Goal: Task Accomplishment & Management: Complete application form

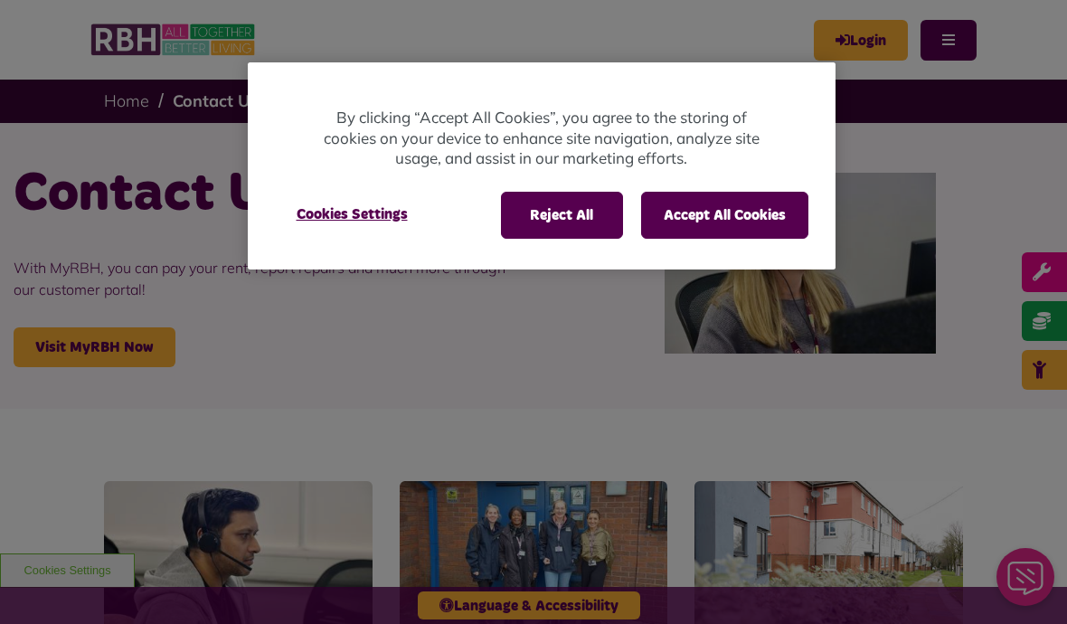
click at [730, 223] on button "Accept All Cookies" at bounding box center [724, 215] width 167 height 47
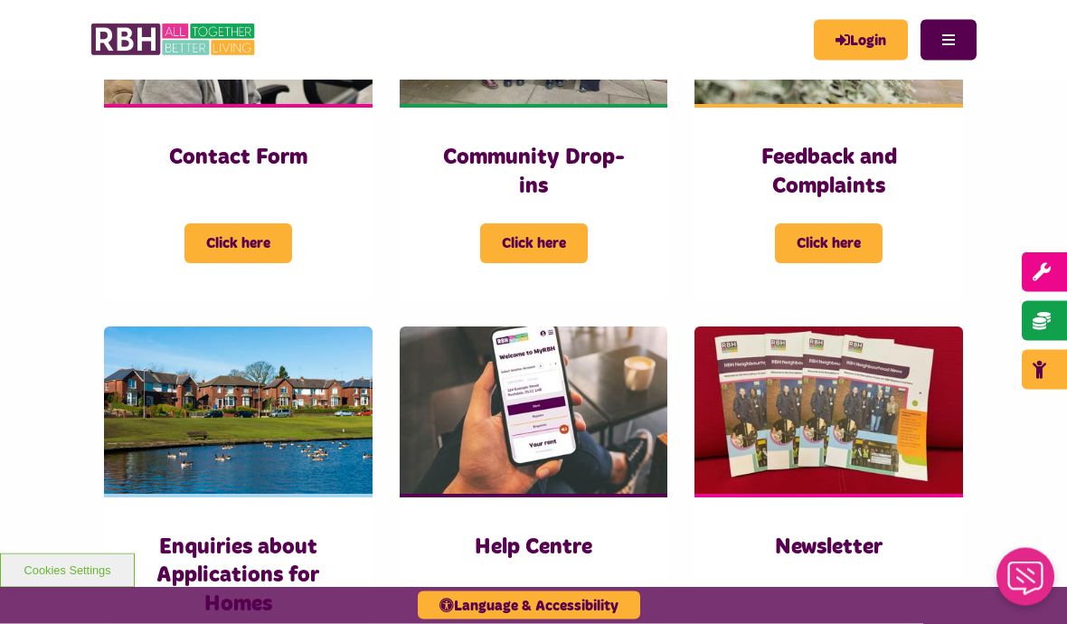
scroll to position [544, 0]
click at [831, 251] on span "Click here" at bounding box center [829, 243] width 108 height 40
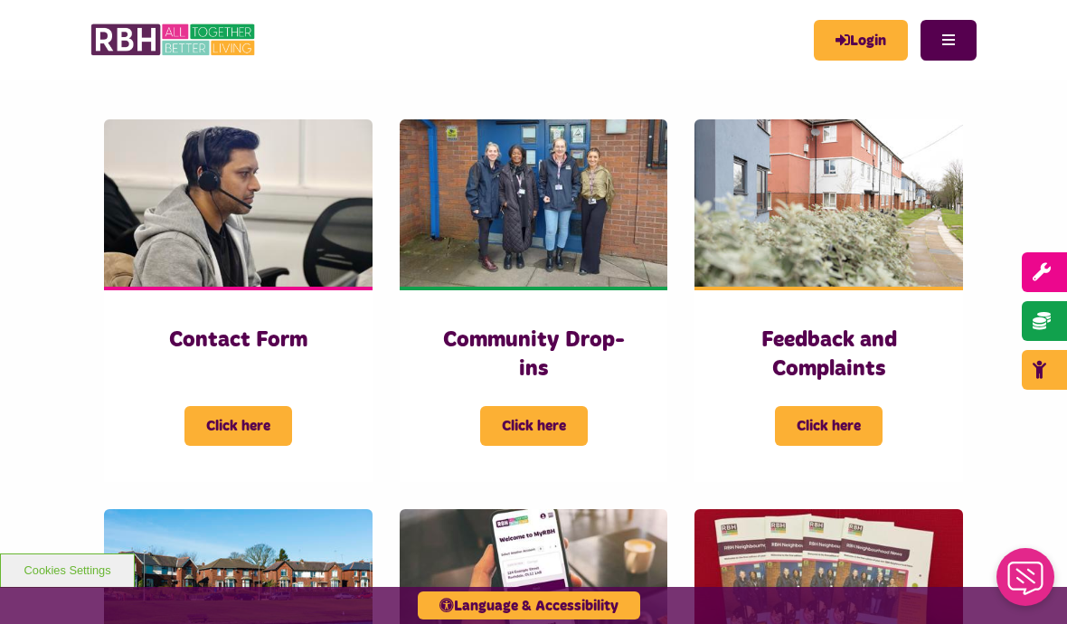
scroll to position [364, 0]
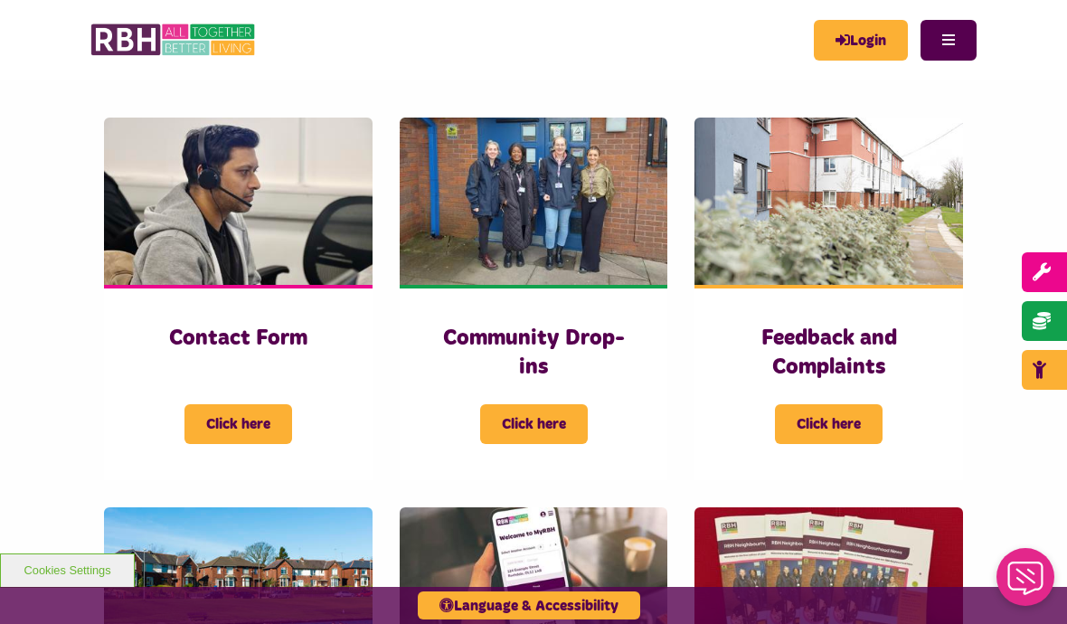
click at [252, 424] on span "Click here" at bounding box center [238, 424] width 108 height 40
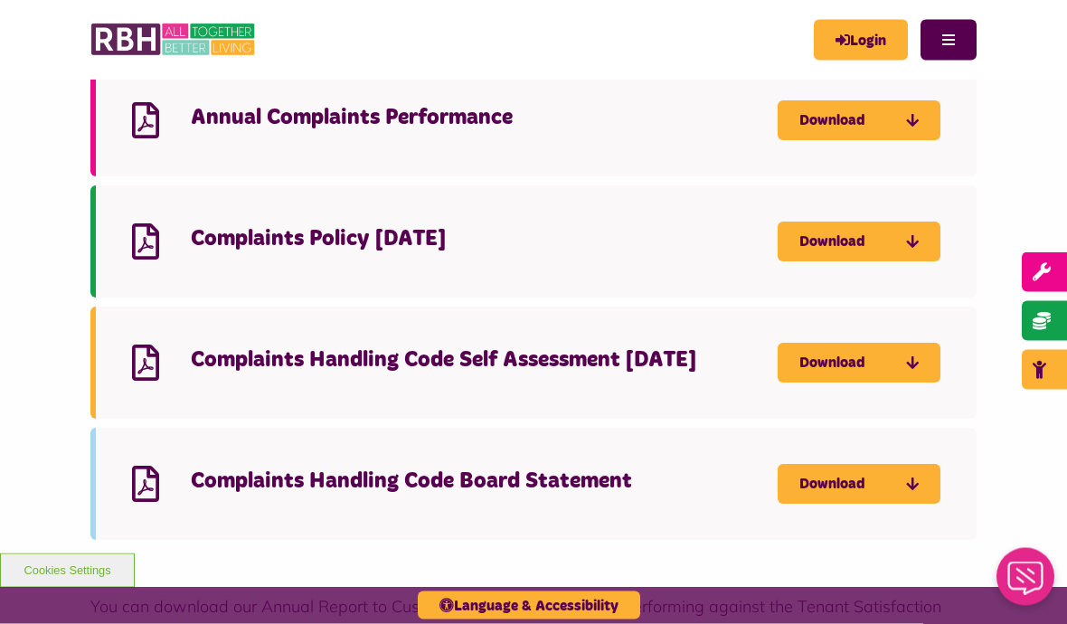
scroll to position [2401, 0]
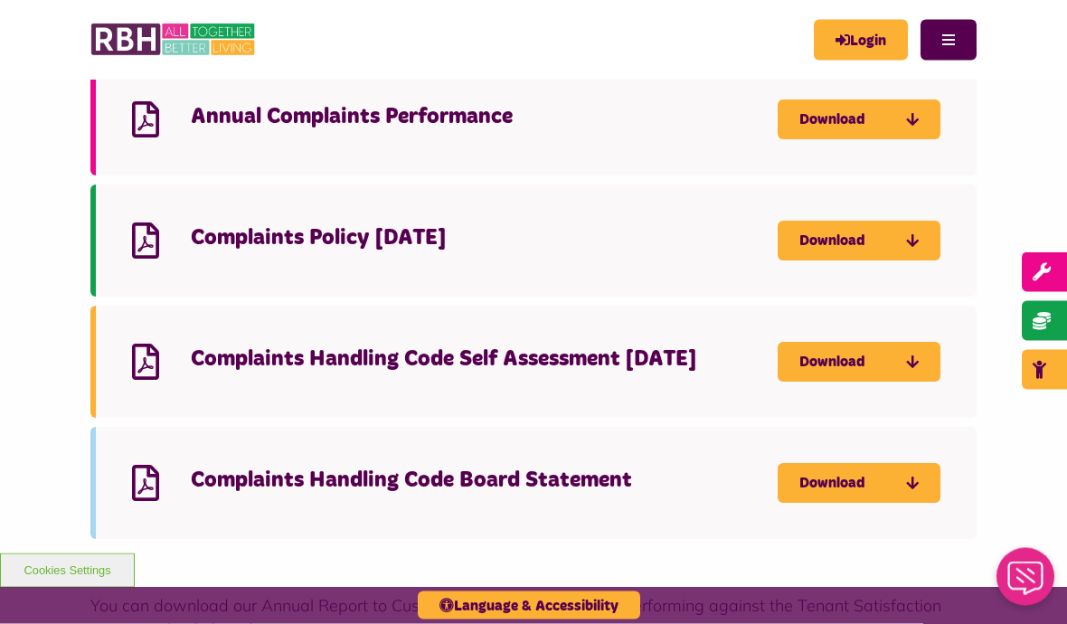
click at [415, 225] on h4 "Complaints Policy June 2024" at bounding box center [484, 239] width 587 height 28
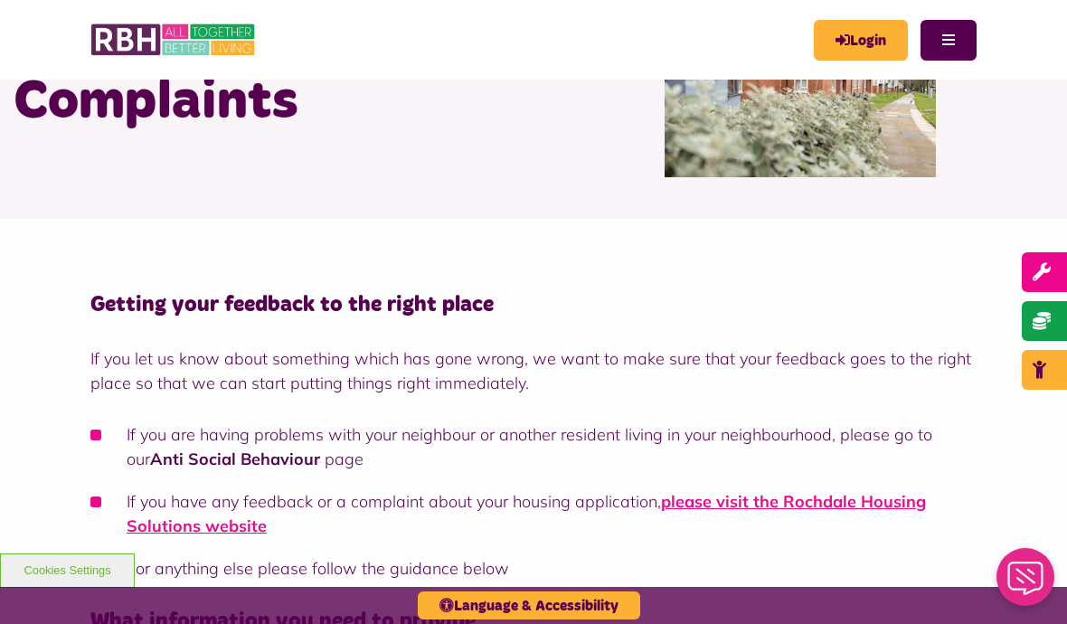
scroll to position [0, 0]
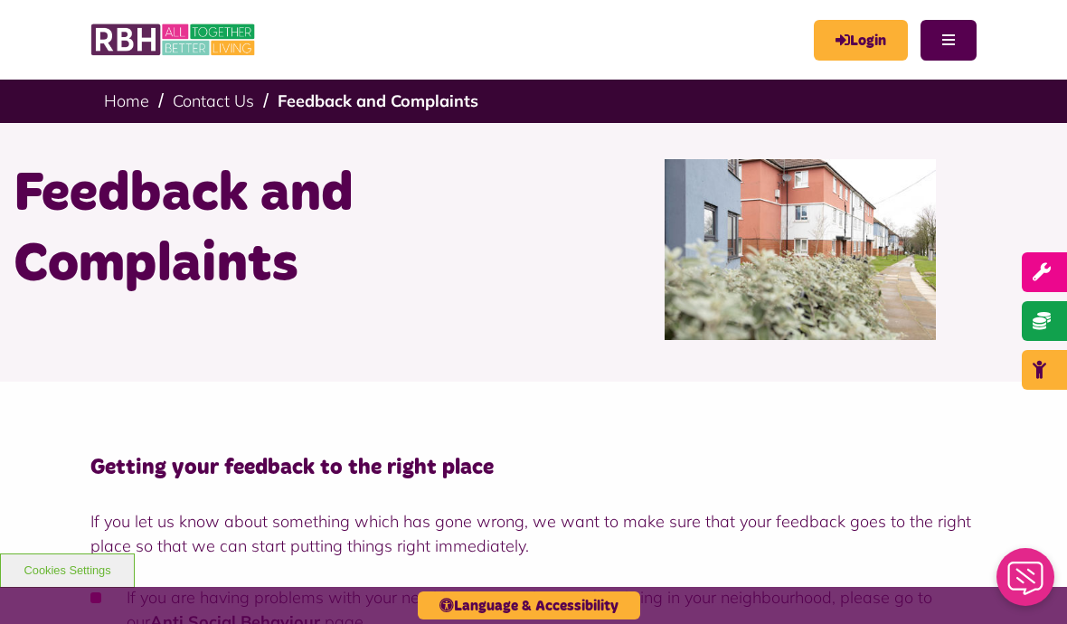
click at [942, 39] on button "Menu" at bounding box center [949, 40] width 56 height 41
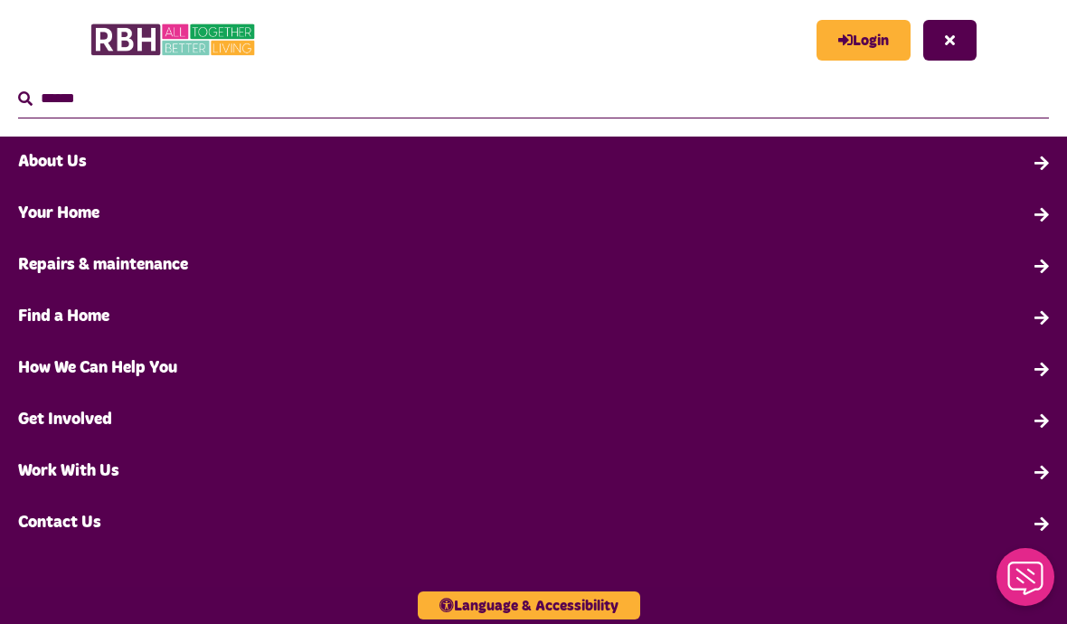
click at [139, 376] on link "How We Can Help You" at bounding box center [533, 369] width 1067 height 52
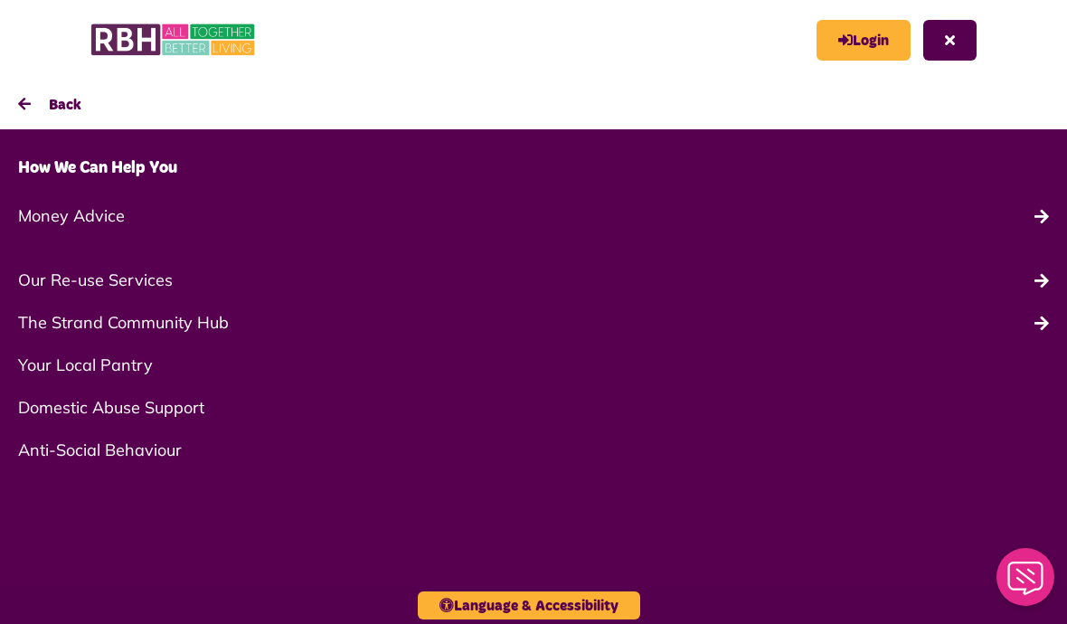
click at [161, 451] on link "Anti-Social Behaviour" at bounding box center [533, 450] width 1067 height 43
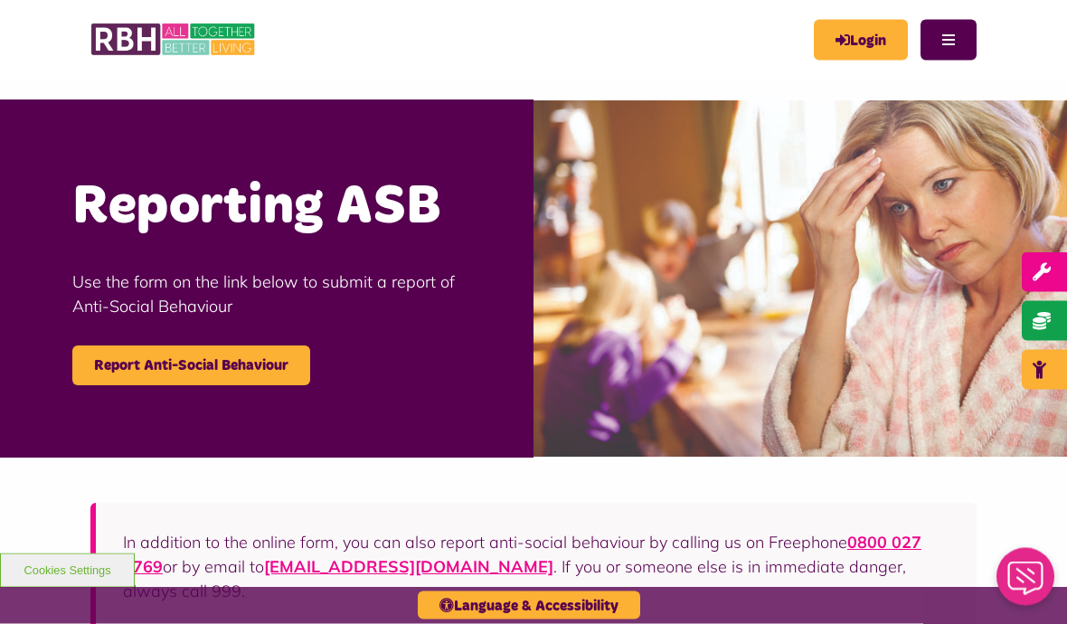
scroll to position [575, 0]
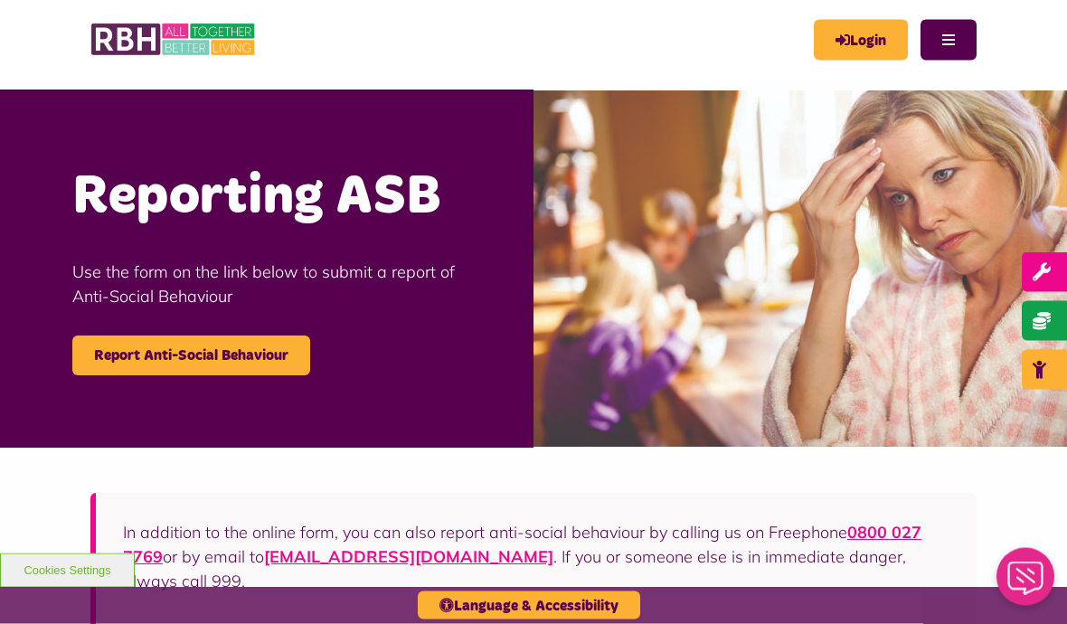
click at [240, 339] on link "Report Anti-Social Behaviour" at bounding box center [191, 356] width 238 height 40
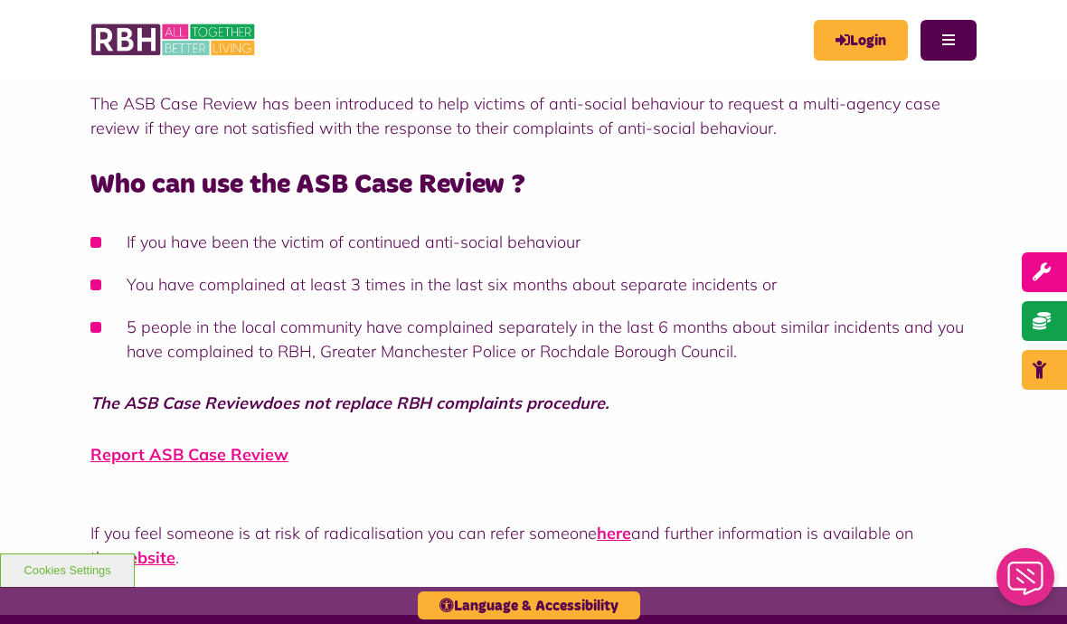
scroll to position [1392, 0]
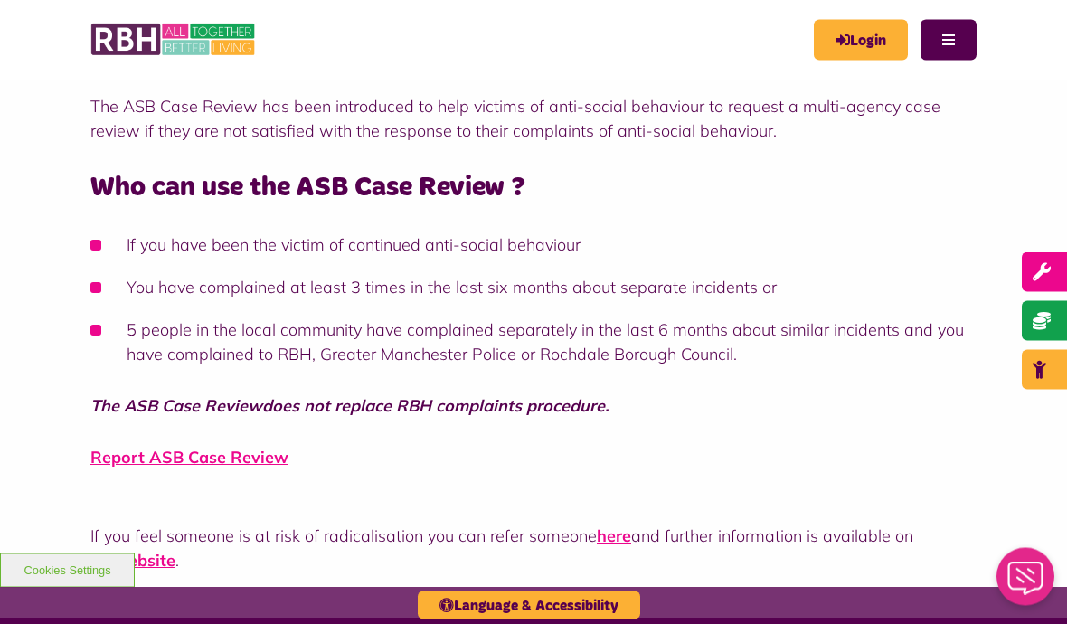
click at [251, 448] on link "Report ASB Case Review" at bounding box center [189, 458] width 198 height 21
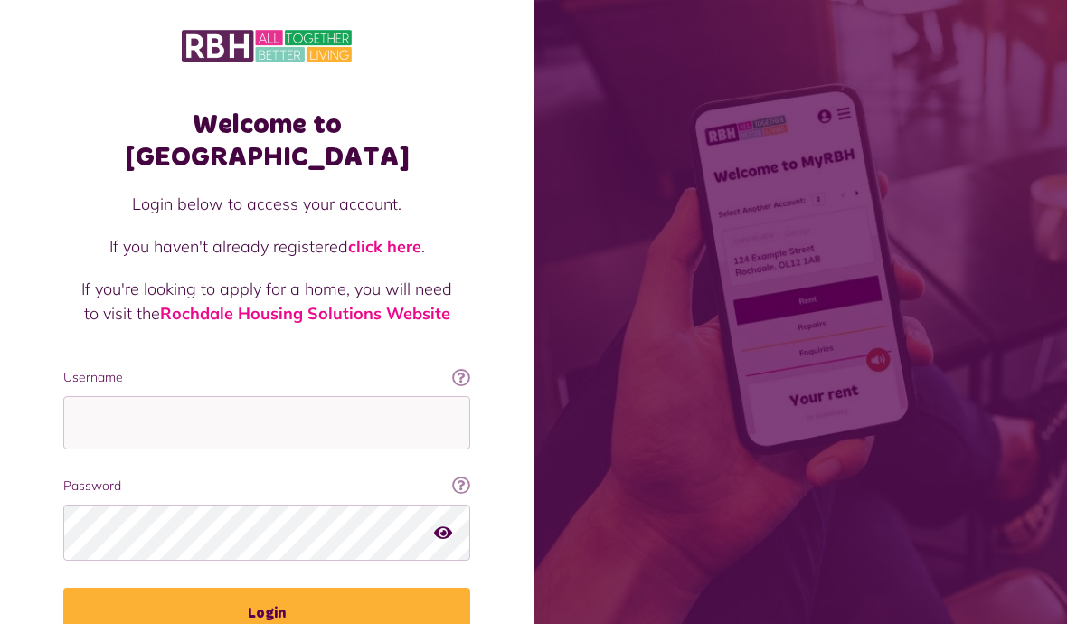
scroll to position [243, 0]
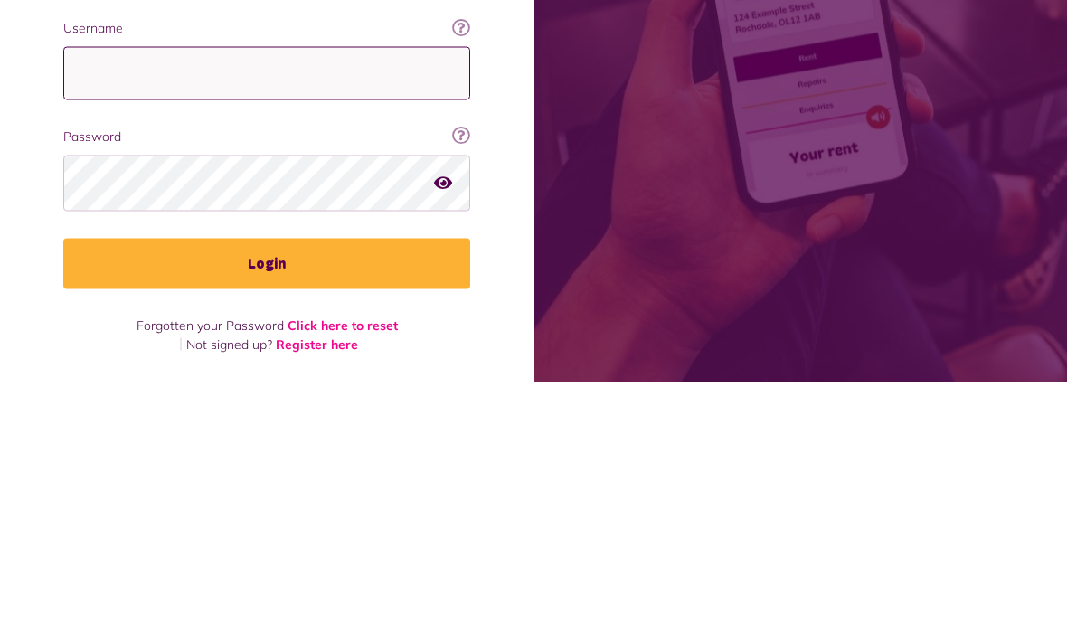
type input "**********"
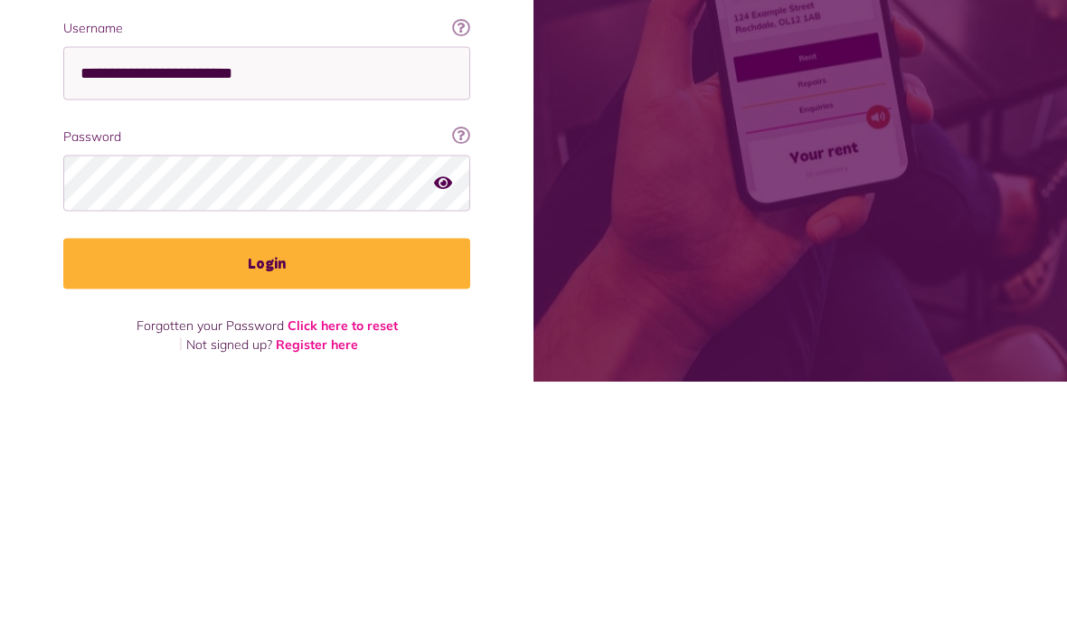
click at [267, 481] on button "Login" at bounding box center [266, 506] width 407 height 51
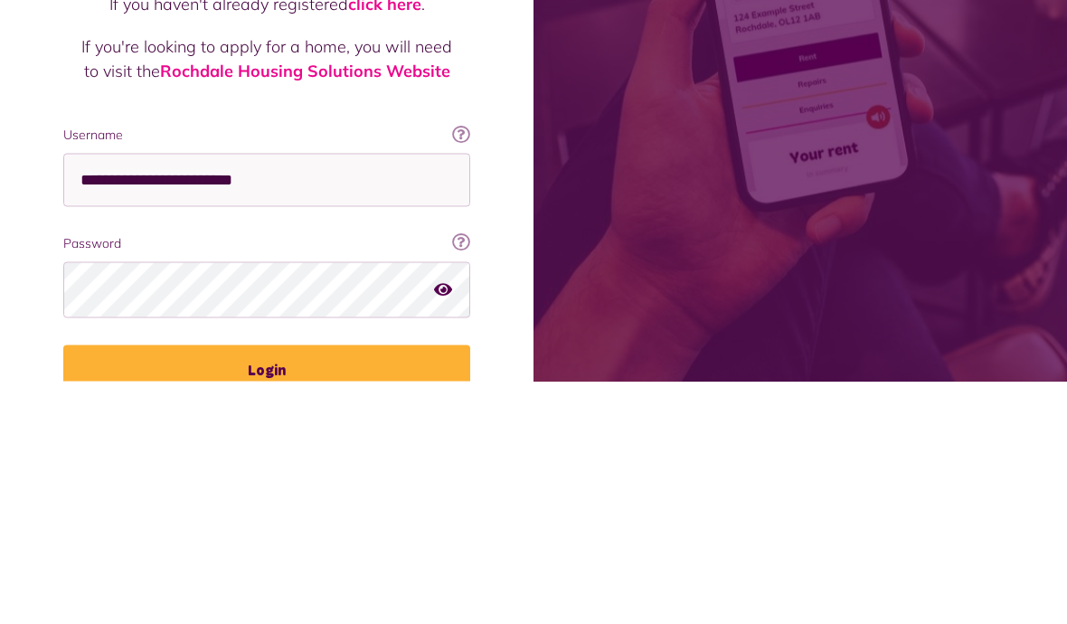
scroll to position [79, 0]
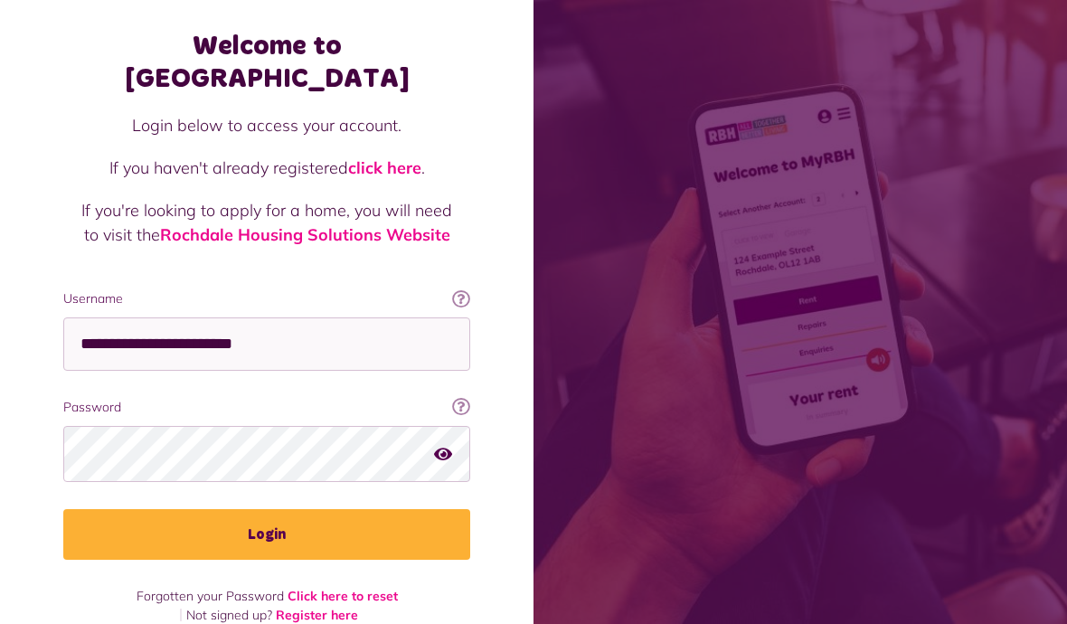
click at [302, 509] on button "Login" at bounding box center [266, 534] width 407 height 51
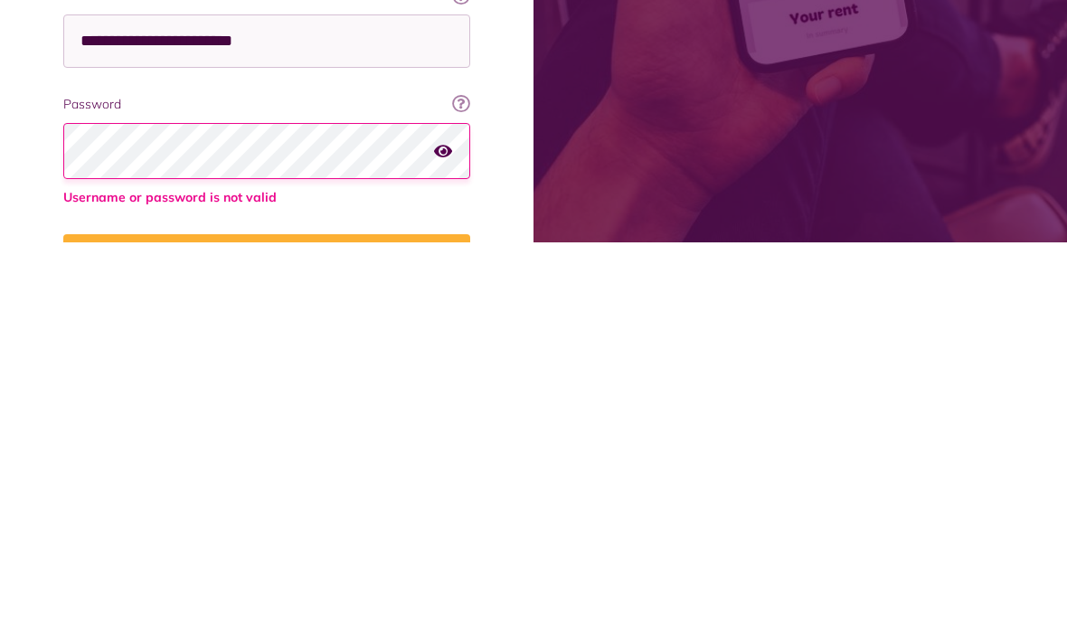
scroll to position [79, 0]
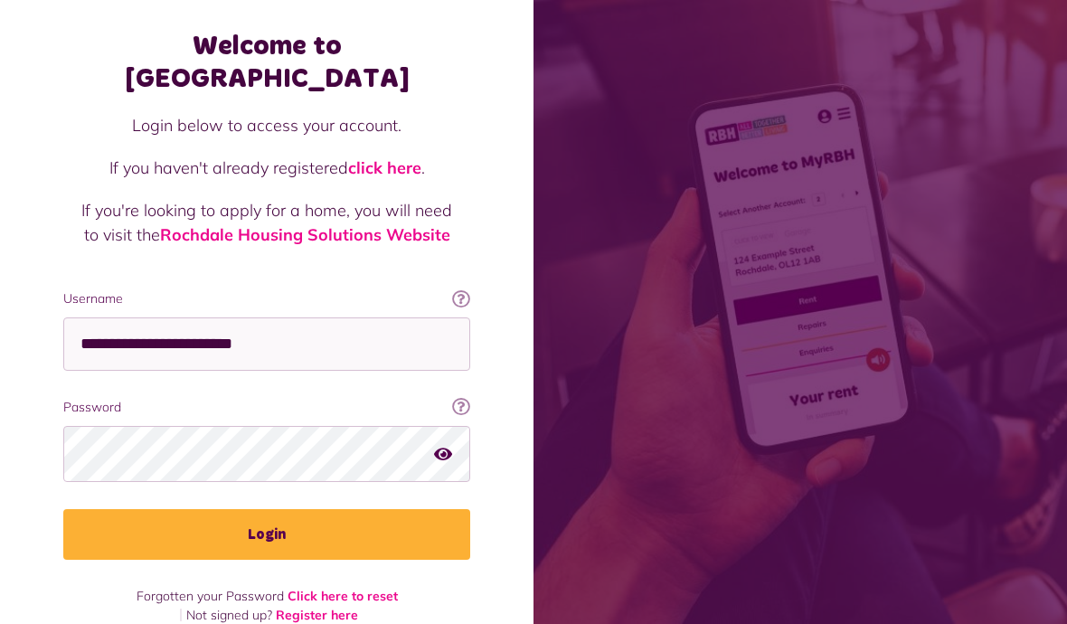
click at [286, 509] on button "Login" at bounding box center [266, 534] width 407 height 51
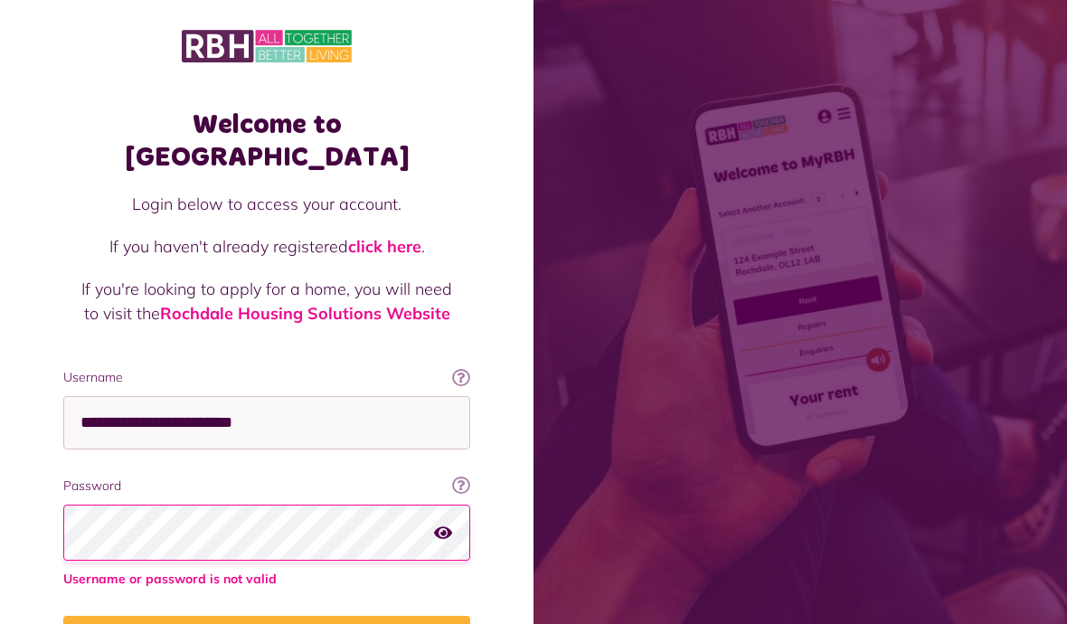
click at [402, 236] on link "click here" at bounding box center [384, 246] width 73 height 21
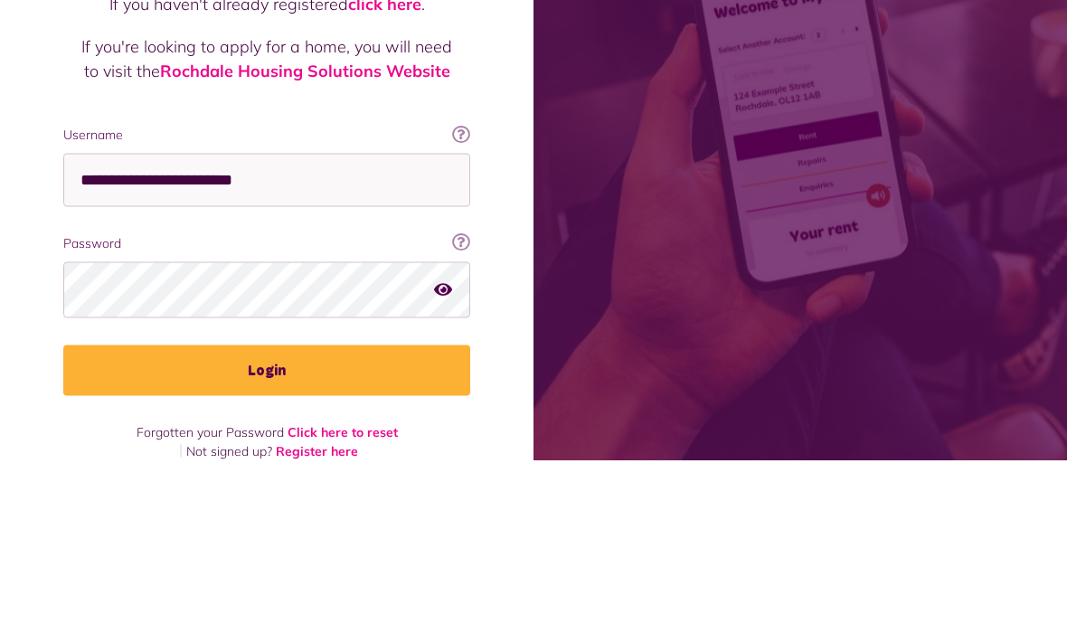
scroll to position [243, 0]
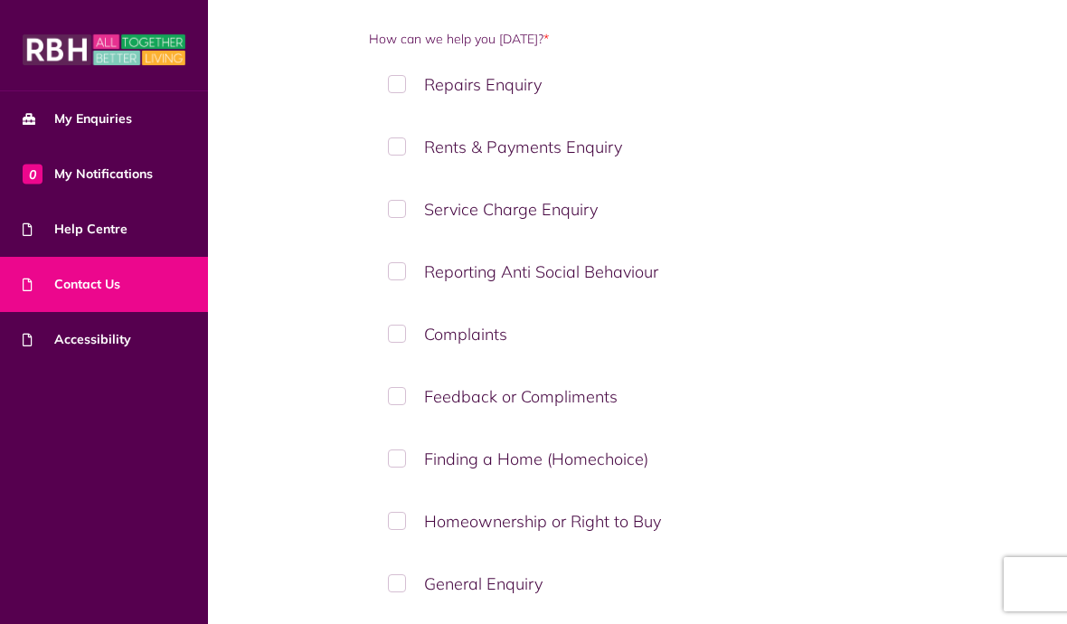
scroll to position [225, 0]
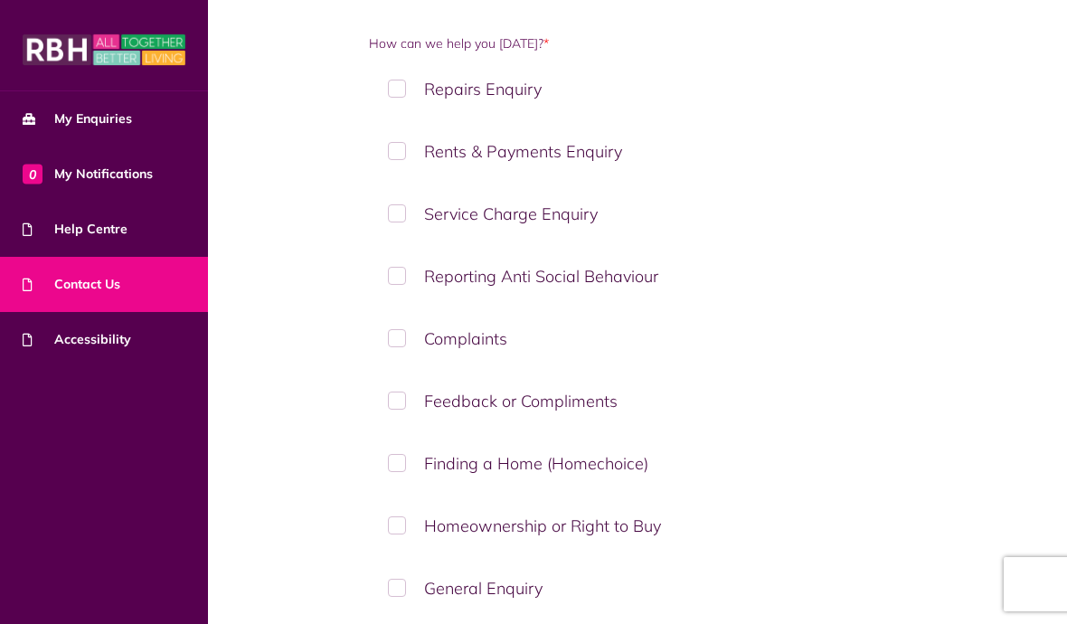
click at [410, 251] on label "Reporting Anti Social Behaviour" at bounding box center [637, 276] width 536 height 53
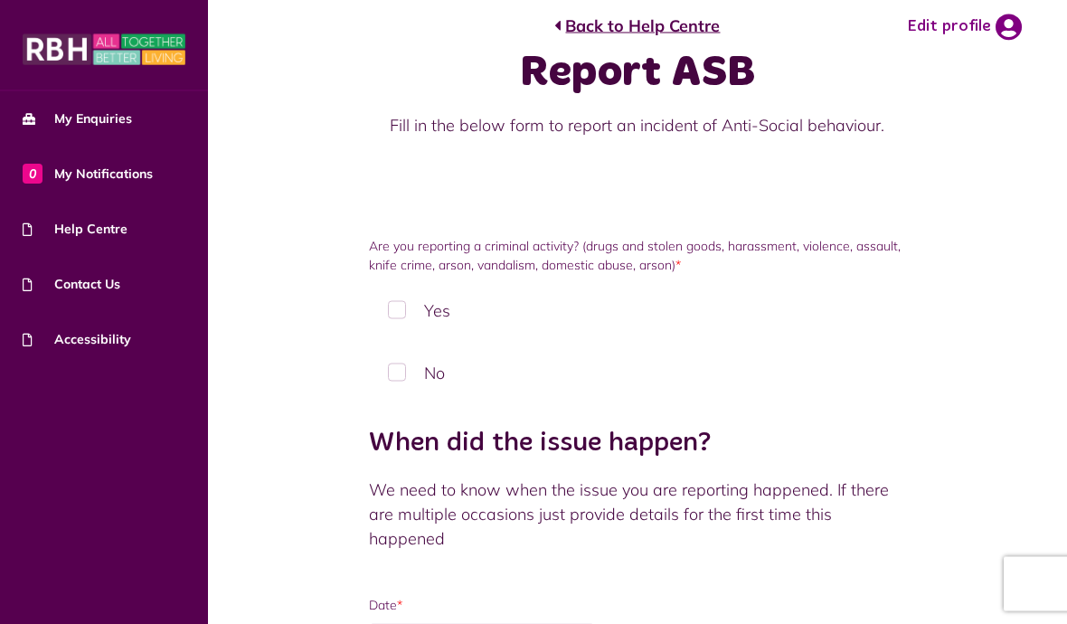
click at [411, 370] on label "No" at bounding box center [637, 372] width 536 height 53
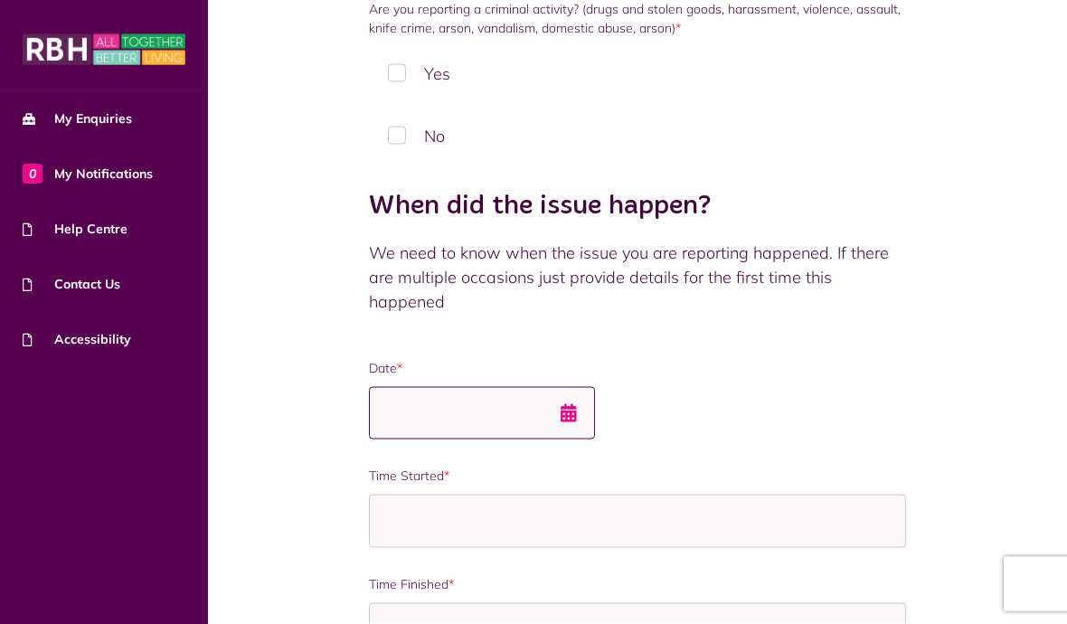
click at [595, 420] on input "Date *" at bounding box center [482, 413] width 226 height 53
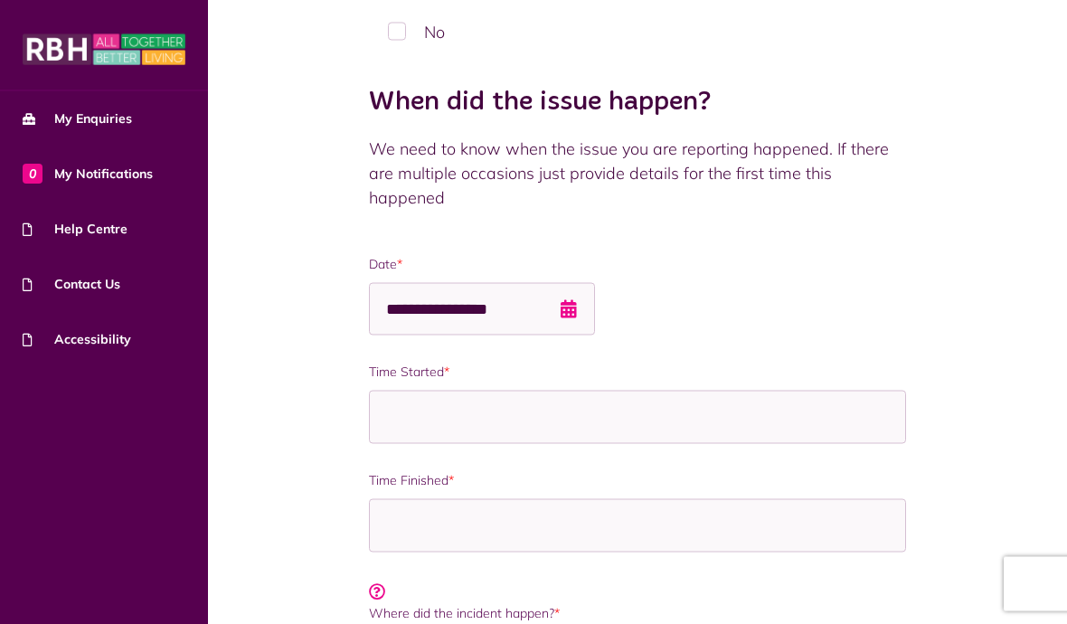
scroll to position [374, 0]
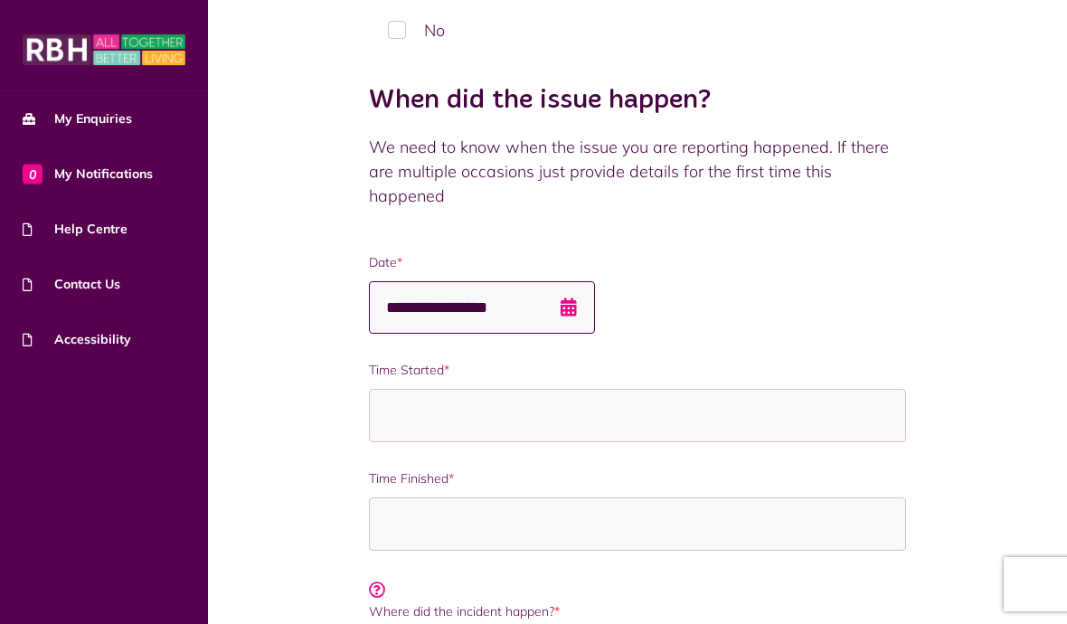
click at [595, 319] on input "**********" at bounding box center [482, 307] width 226 height 53
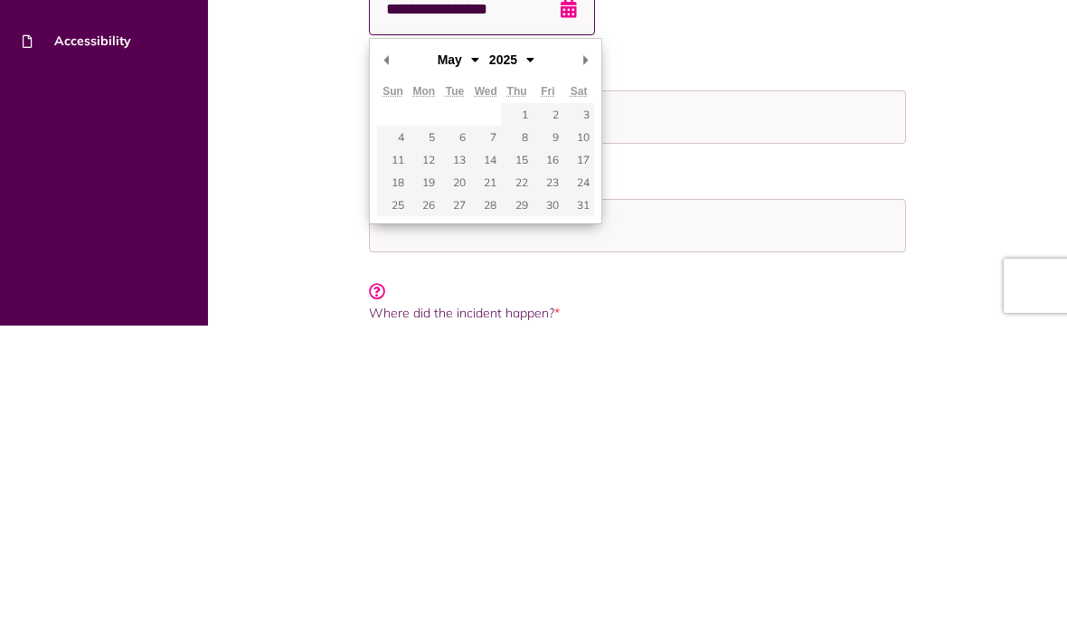
type input "**********"
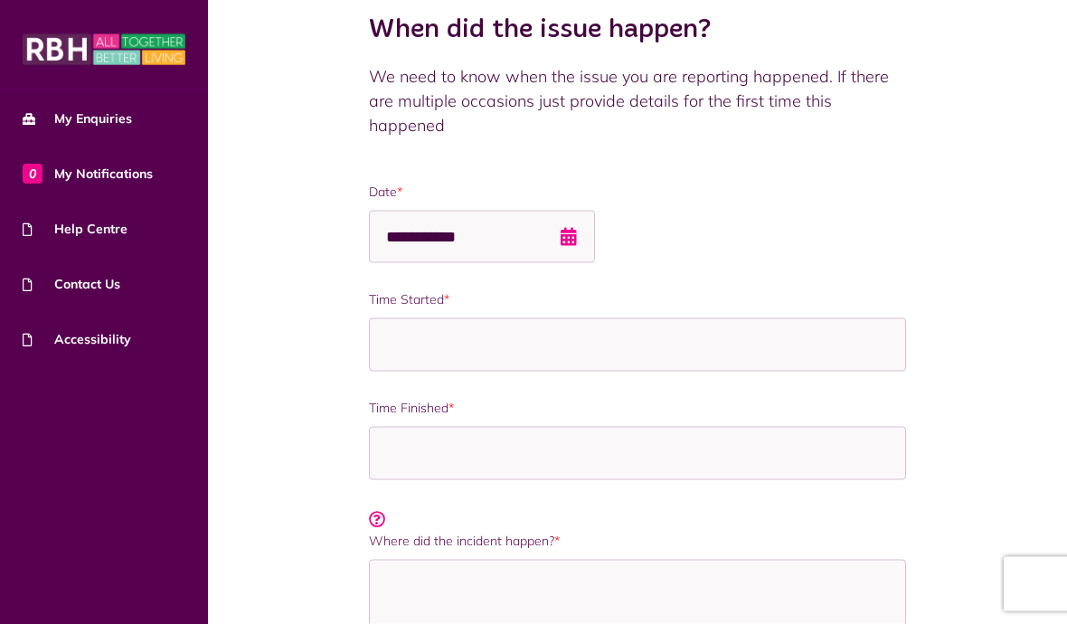
scroll to position [447, 0]
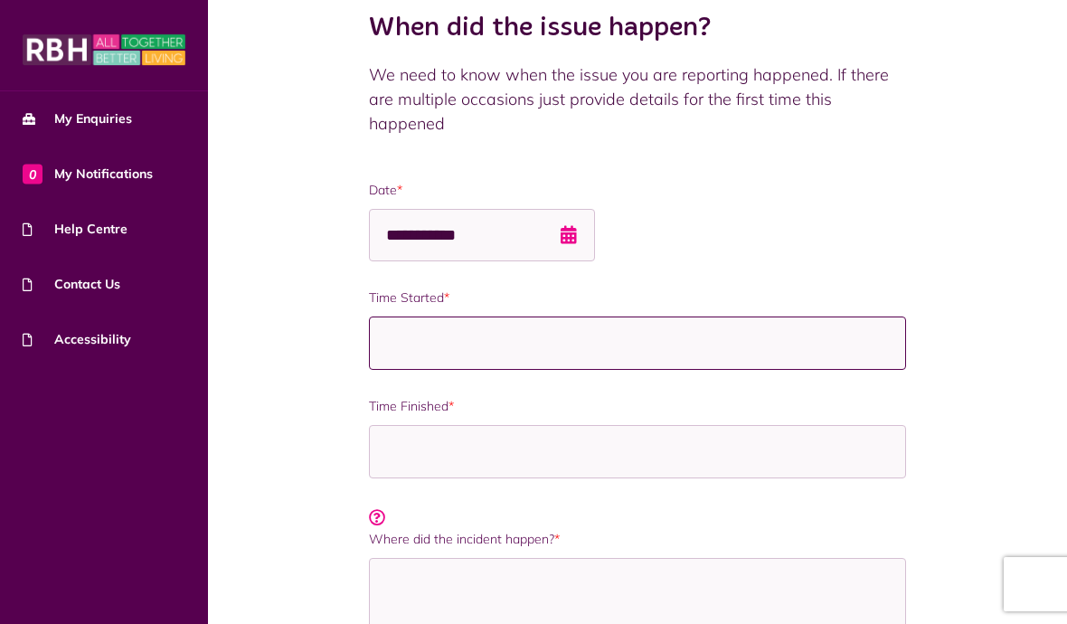
click at [835, 354] on input "Time Started *" at bounding box center [637, 343] width 536 height 53
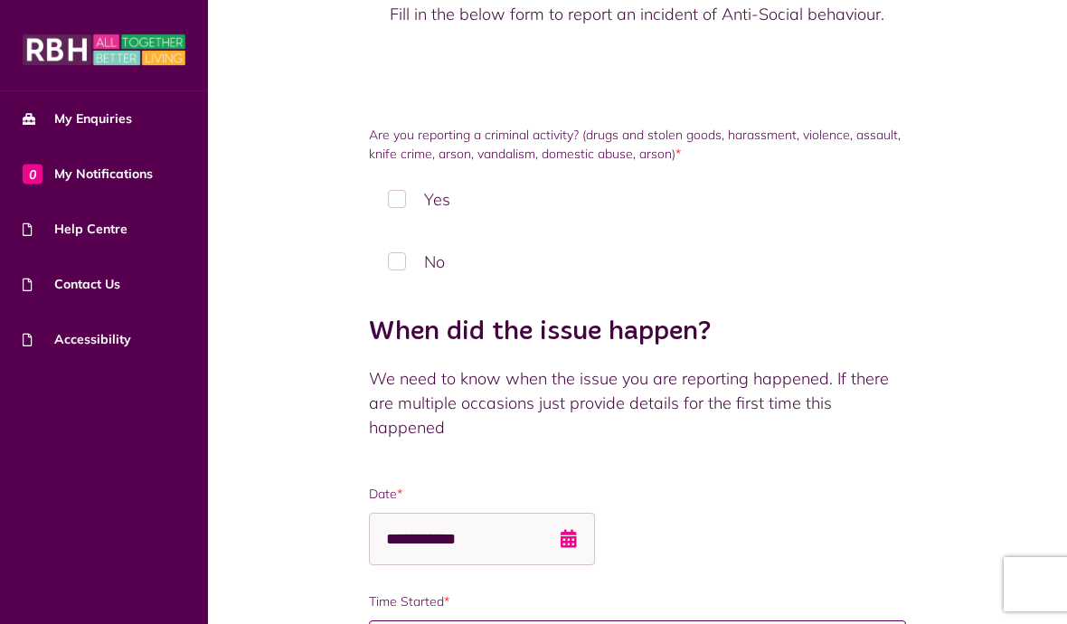
scroll to position [0, 0]
